Goal: Check status: Check status

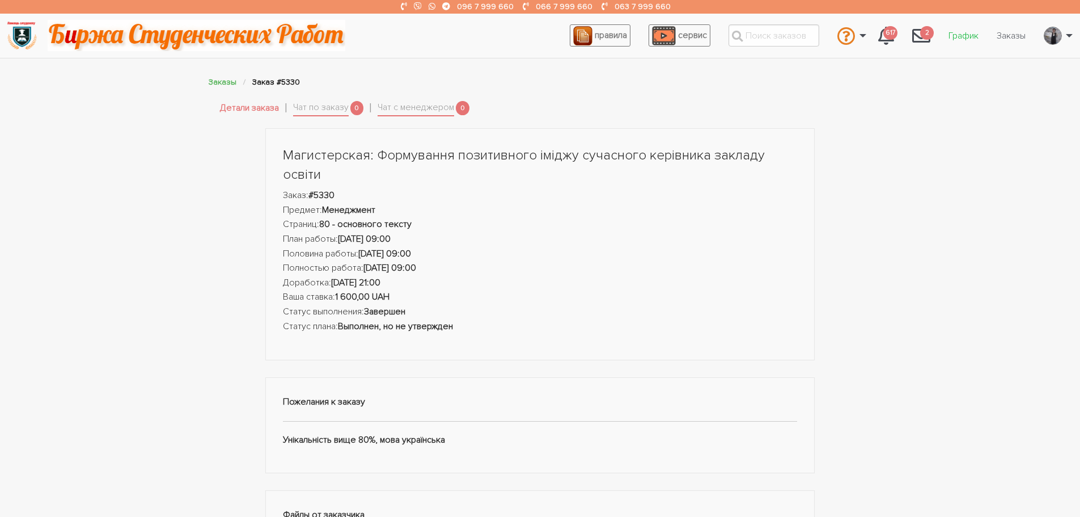
click at [953, 36] on link "График" at bounding box center [964, 36] width 48 height 22
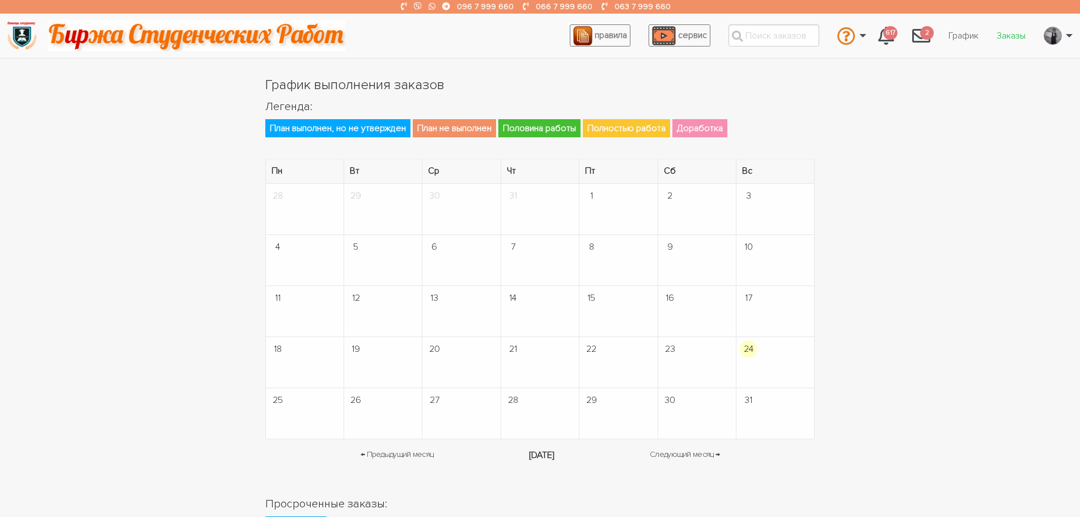
click at [1012, 32] on link "Заказы" at bounding box center [1011, 36] width 47 height 22
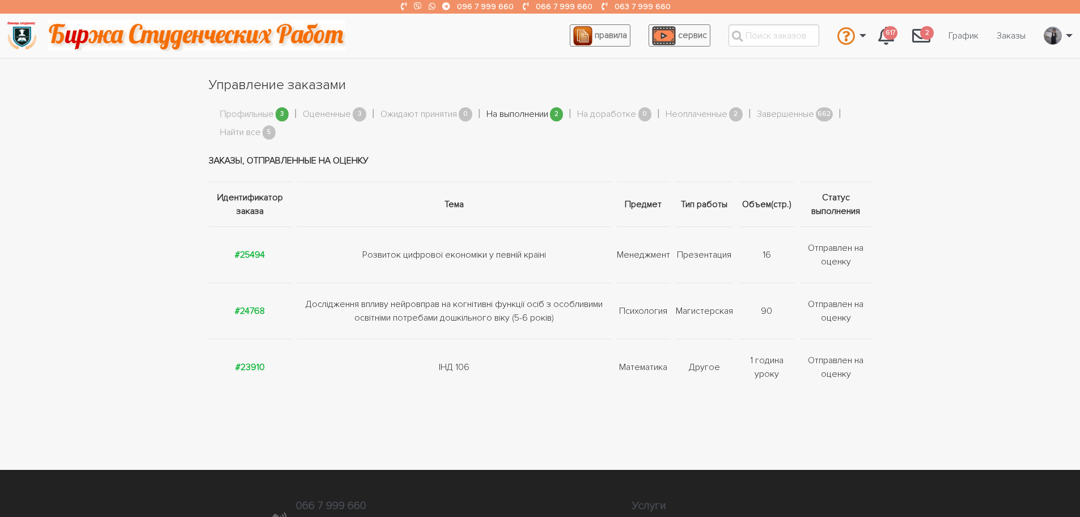
click at [494, 113] on link "На выполнении" at bounding box center [518, 114] width 62 height 15
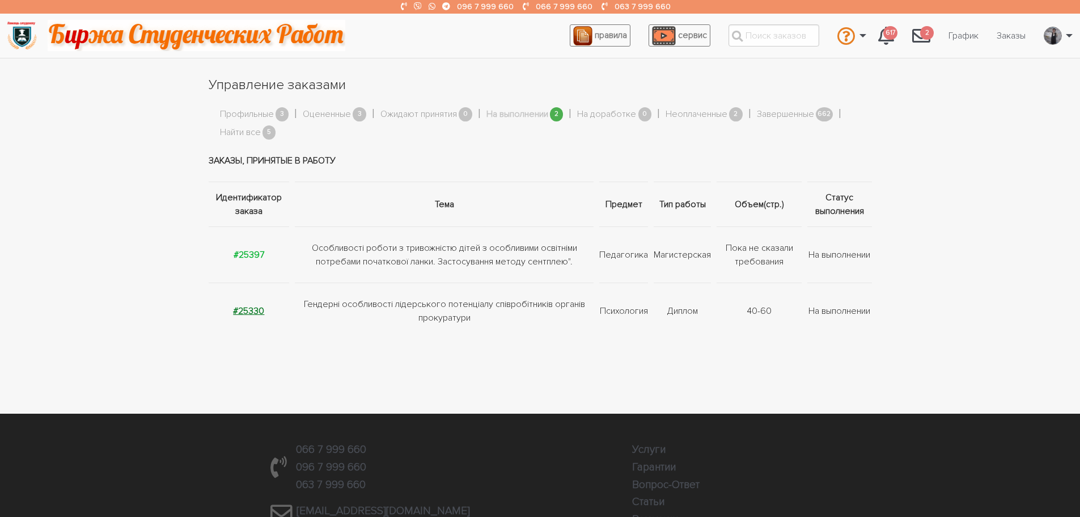
click at [250, 306] on strong "#25330" at bounding box center [248, 310] width 31 height 11
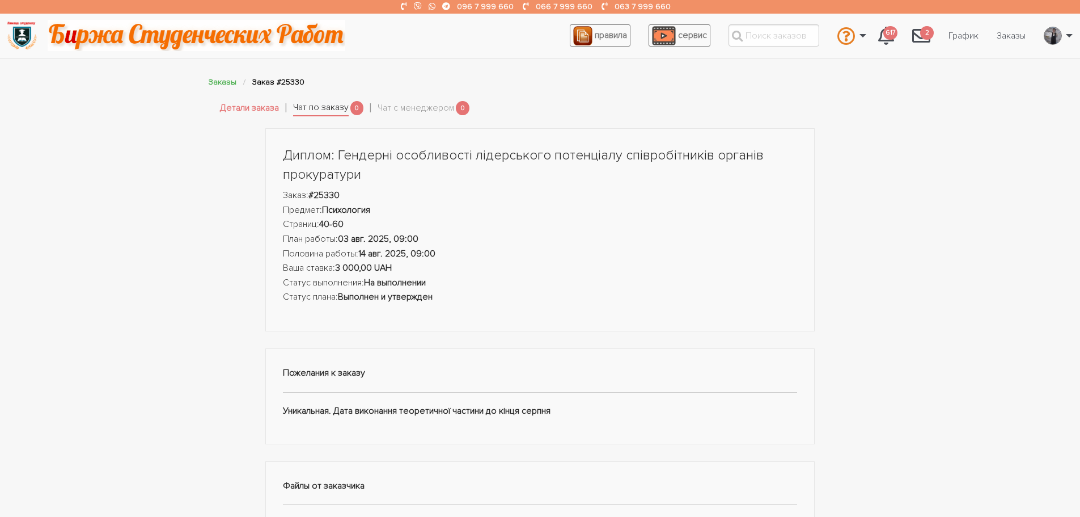
click at [315, 105] on link "Чат по заказу" at bounding box center [321, 108] width 56 height 16
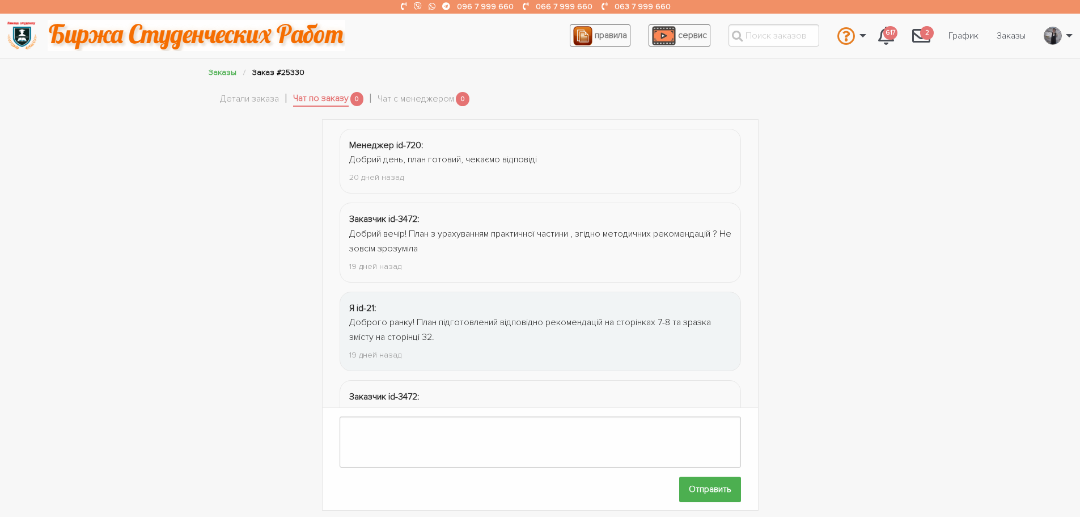
scroll to position [1177, 0]
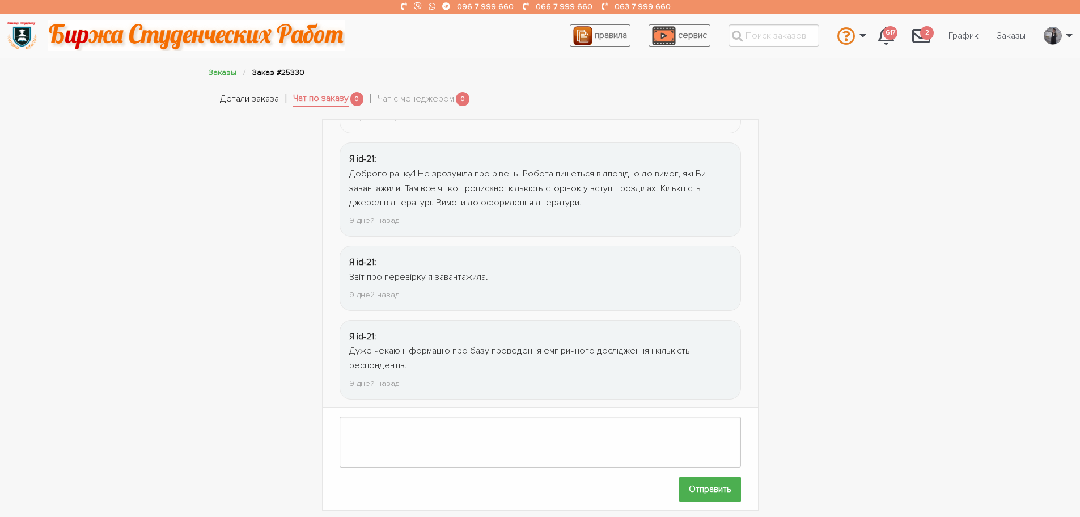
click at [239, 96] on link "Детали заказа" at bounding box center [249, 99] width 59 height 15
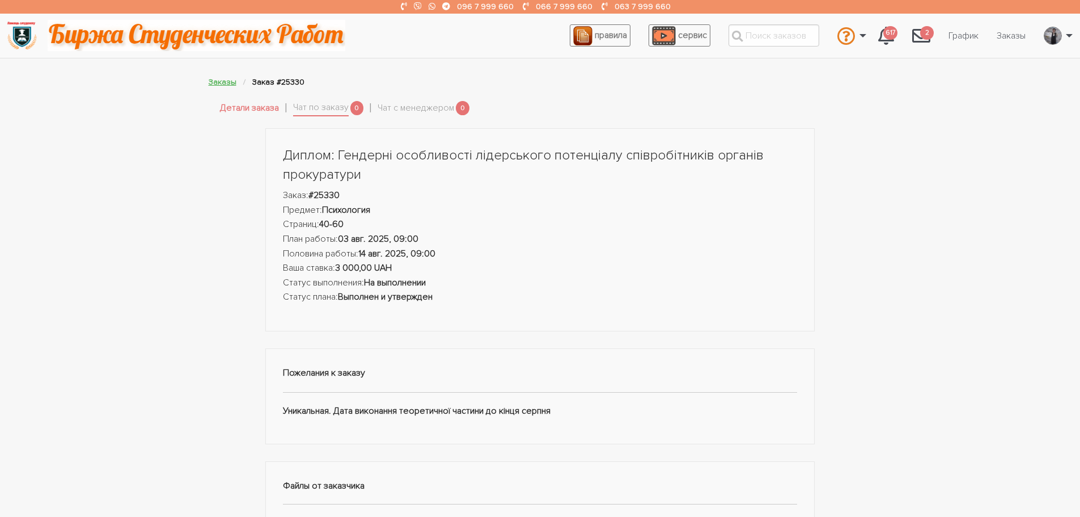
click at [217, 77] on link "Заказы" at bounding box center [223, 82] width 28 height 10
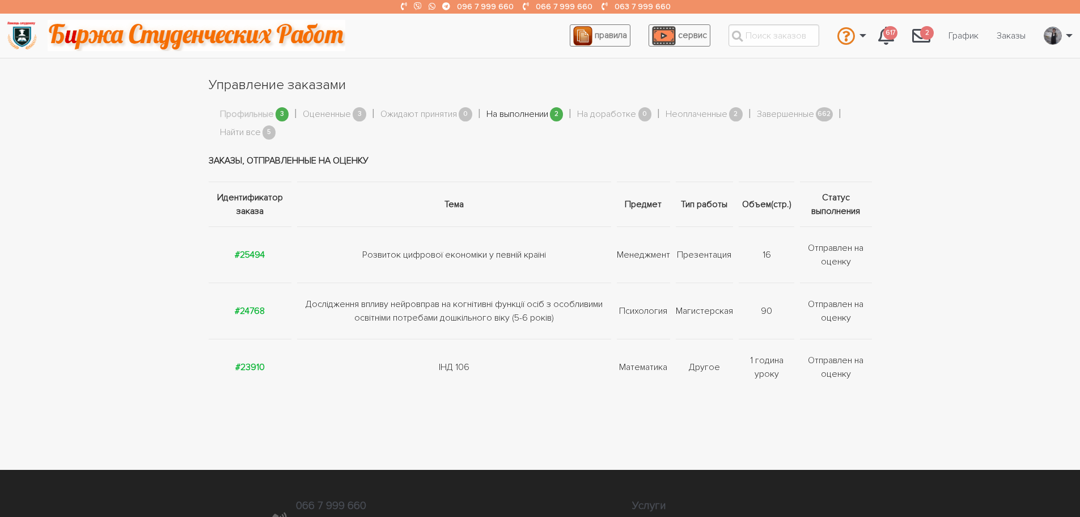
click at [538, 109] on link "На выполнении" at bounding box center [518, 114] width 62 height 15
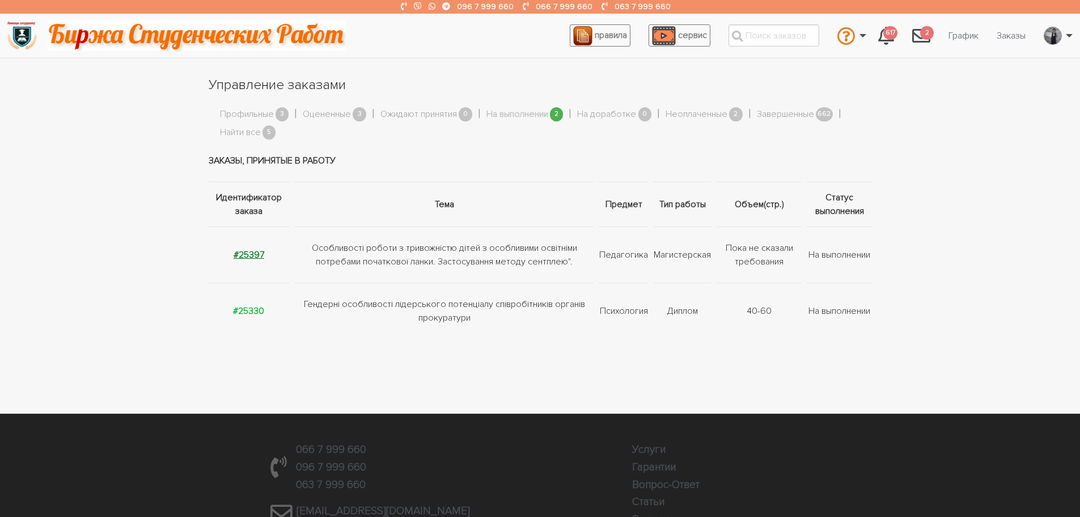
click at [248, 254] on strong "#25397" at bounding box center [249, 254] width 31 height 11
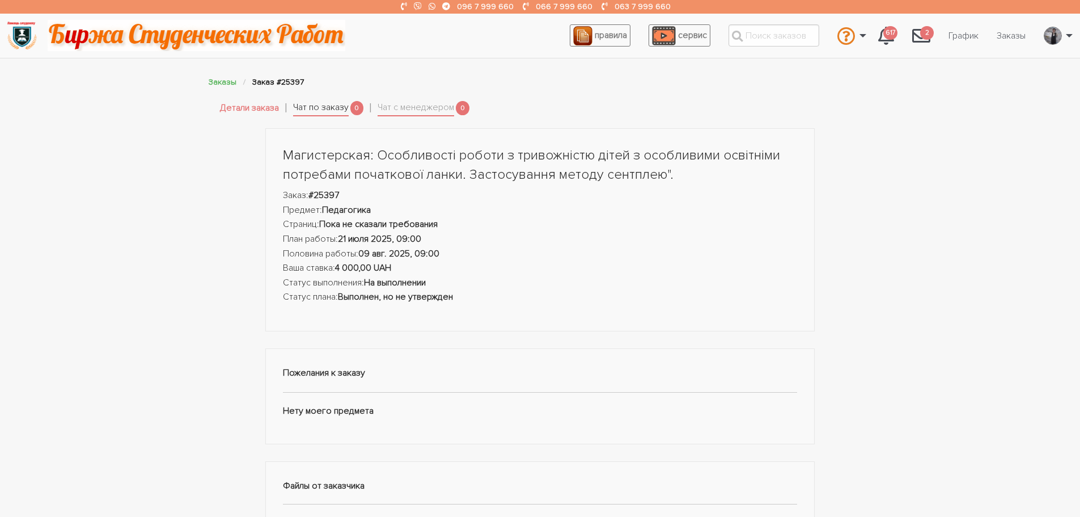
click at [345, 107] on link "Чат по заказу" at bounding box center [321, 108] width 56 height 16
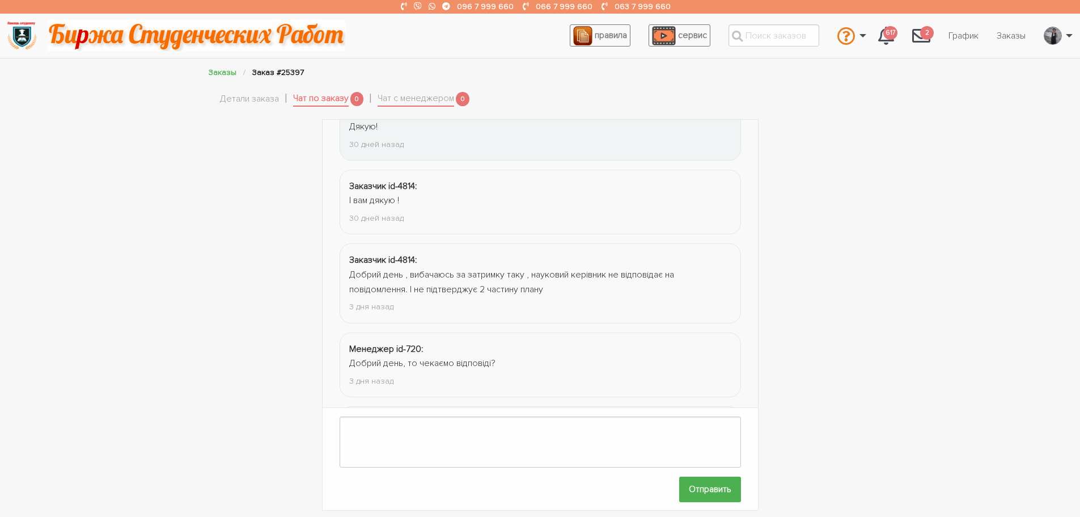
scroll to position [1397, 0]
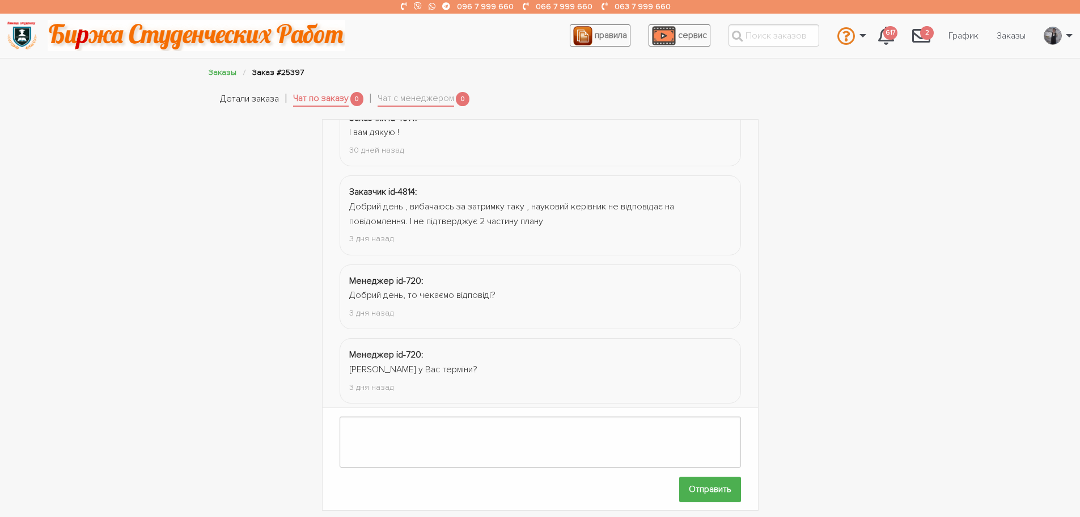
click at [230, 104] on link "Детали заказа" at bounding box center [249, 99] width 59 height 15
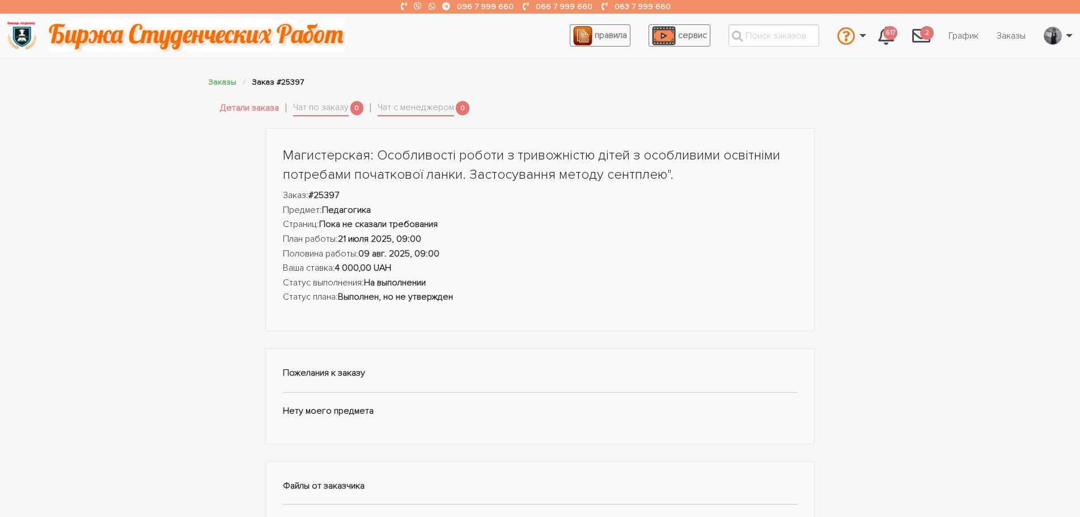
click at [219, 88] on div "Заказы Заказ #25397 Детали заказа Чат по заказу 0 Чат с менеджером 0" at bounding box center [540, 101] width 681 height 53
click at [219, 86] on link "Заказы" at bounding box center [223, 82] width 28 height 10
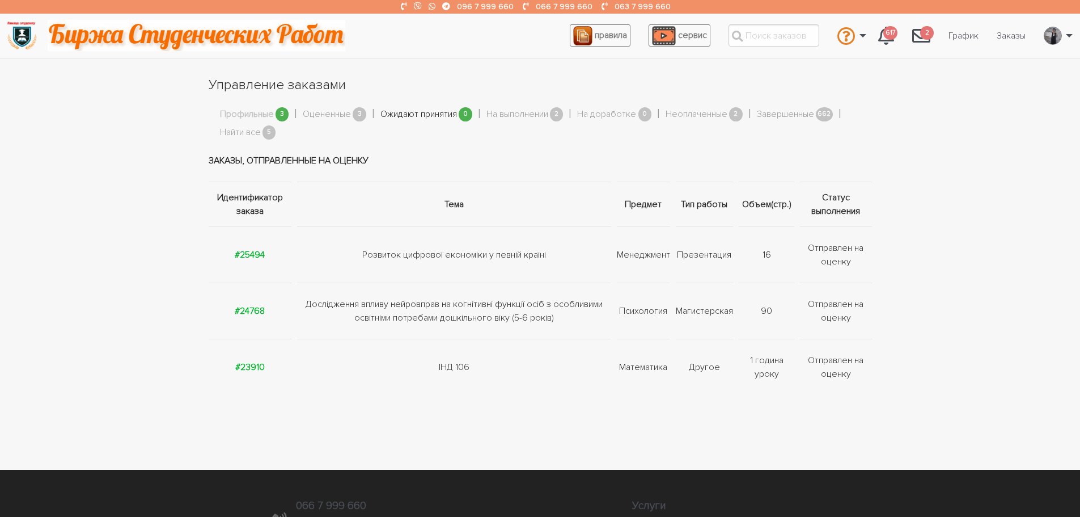
click at [404, 108] on link "Ожидают принятия" at bounding box center [419, 114] width 77 height 15
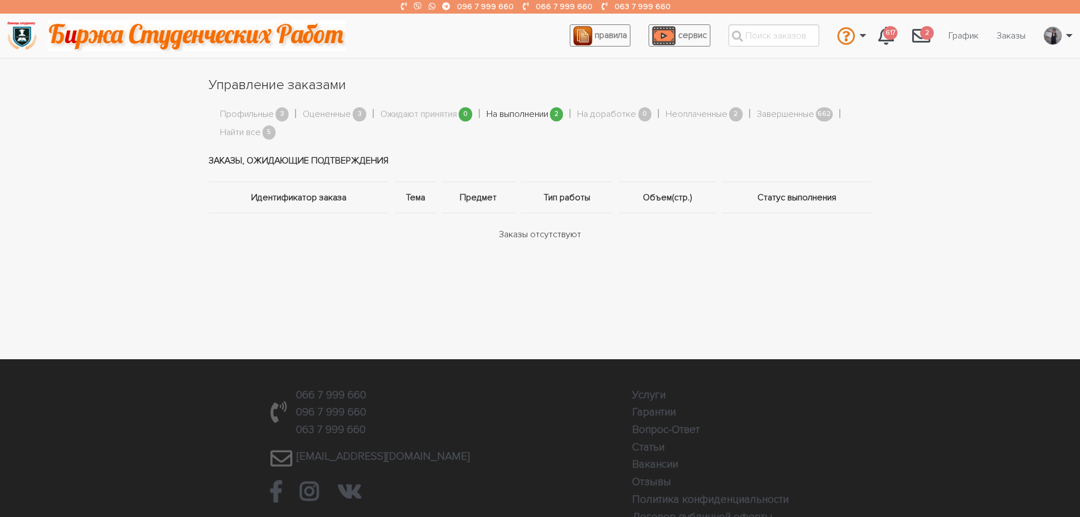
click at [517, 113] on link "На выполнении" at bounding box center [518, 114] width 62 height 15
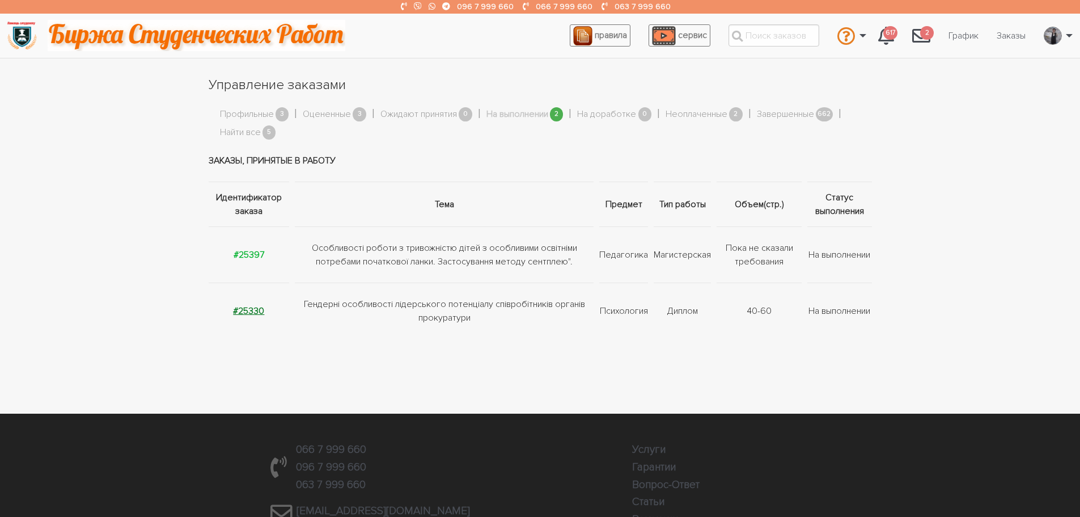
click at [258, 308] on strong "#25330" at bounding box center [248, 310] width 31 height 11
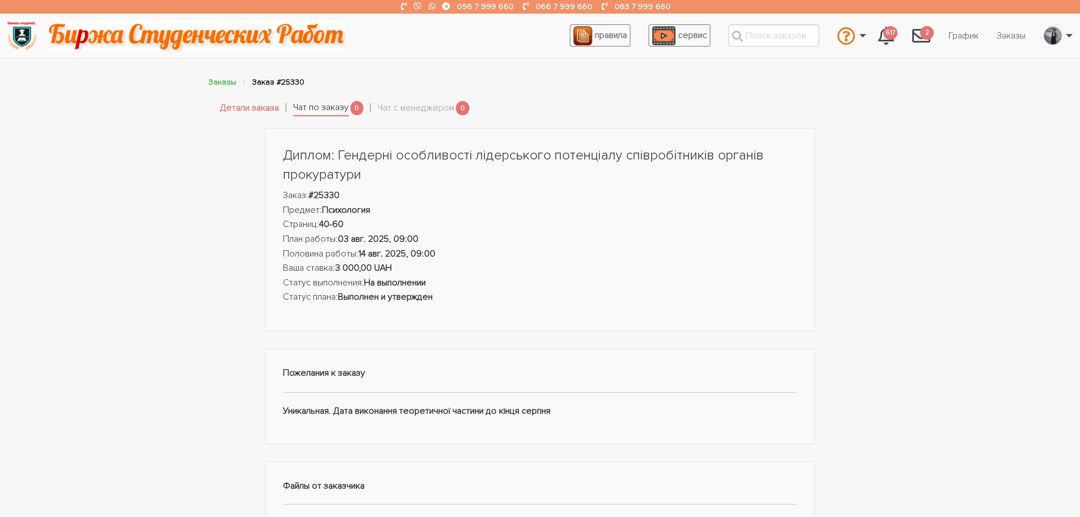
click at [339, 105] on link "Чат по заказу" at bounding box center [321, 108] width 56 height 16
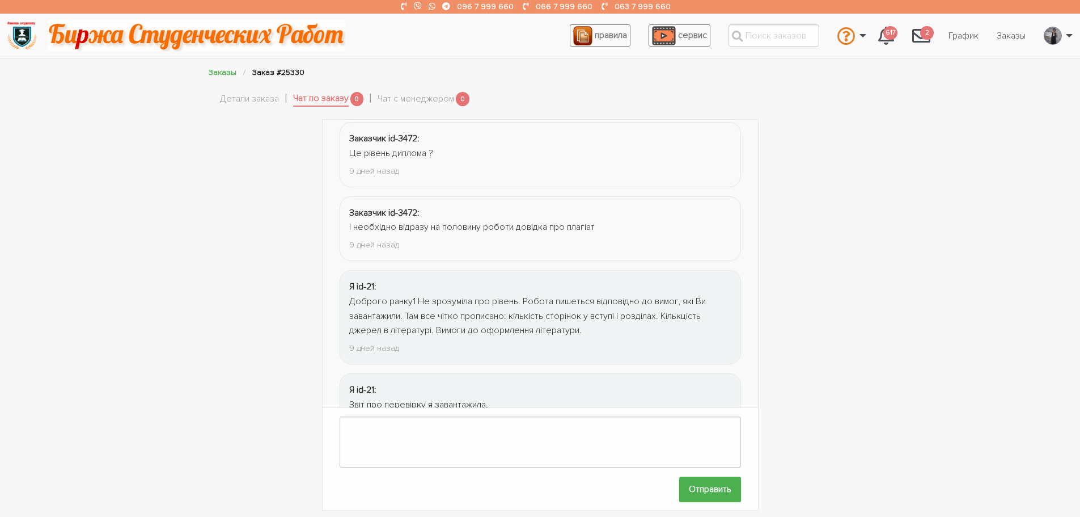
scroll to position [905, 0]
